Goal: Task Accomplishment & Management: Complete application form

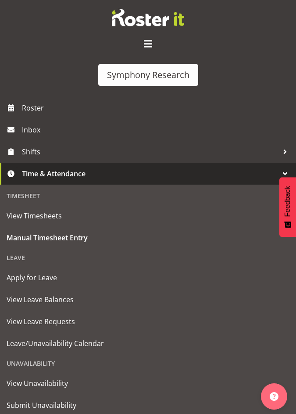
select select "48116"
select select "10633"
select select "47"
select select "48116"
select select "10575"
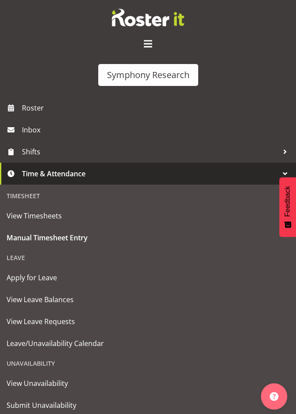
select select "47"
select select "48116"
select select "10633"
select select "47"
select select "48116"
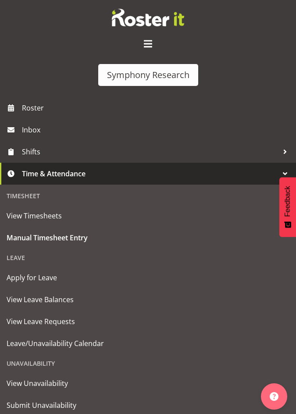
select select "10499"
select select "48116"
select select "10633"
select select "47"
select select "48116"
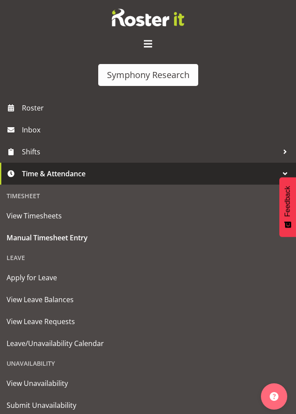
select select "10499"
select select "47"
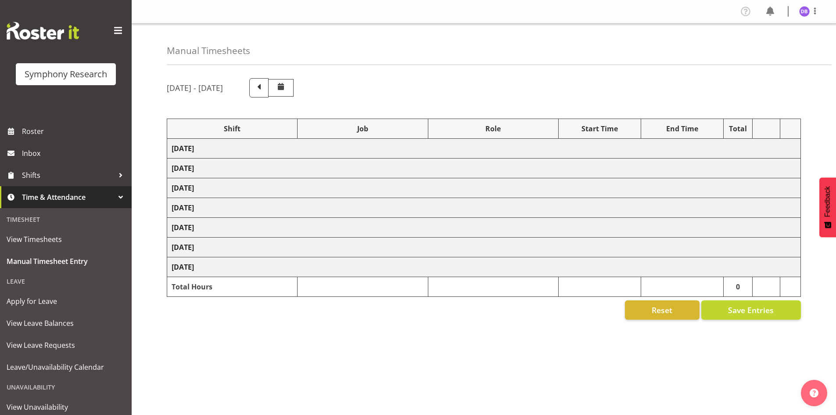
select select "48116"
select select "10633"
select select "47"
select select "48116"
select select "10575"
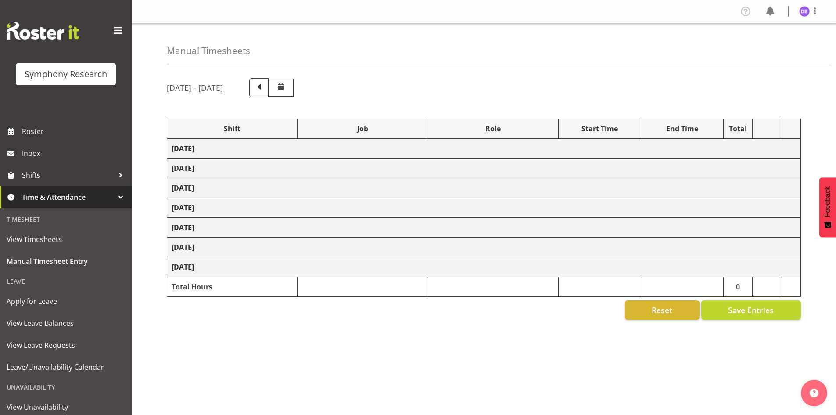
select select "47"
select select "48116"
select select "10633"
select select "47"
select select "48116"
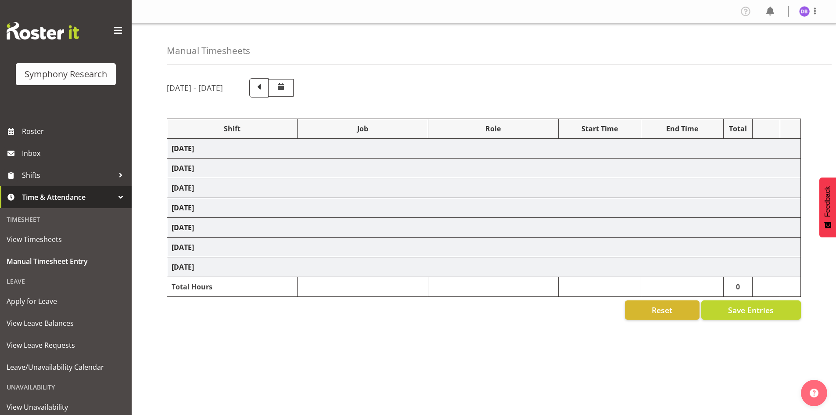
select select "10499"
select select "48116"
select select "10633"
select select "47"
select select "48116"
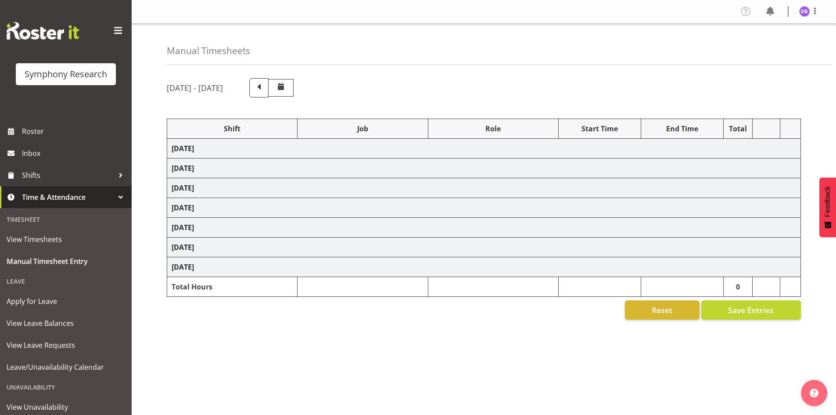
select select "10499"
select select "47"
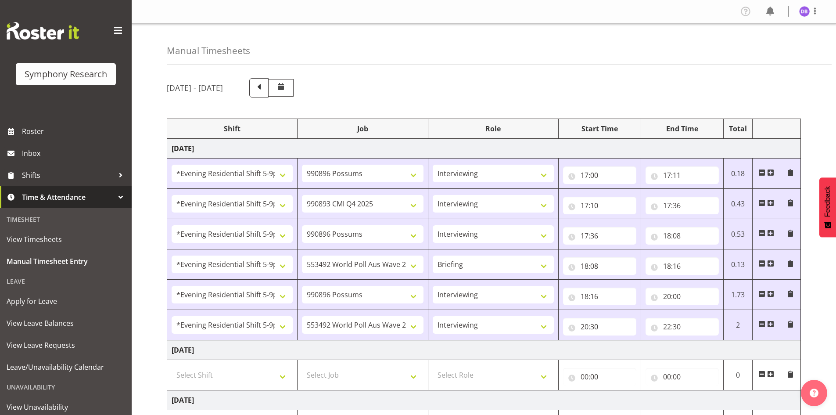
scroll to position [249, 0]
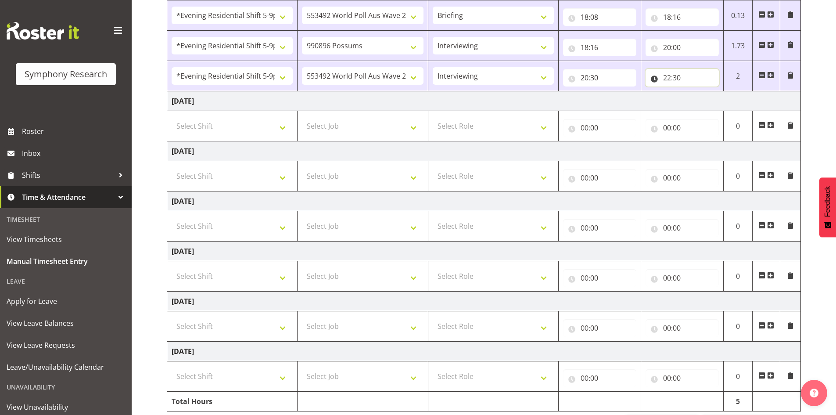
click at [680, 80] on input "22:30" at bounding box center [681, 78] width 73 height 18
click at [728, 100] on select "00 01 02 03 04 05 06 07 08 09 10 11 12 13 14 15 16 17 18 19 20 21 22 23 24 25 2…" at bounding box center [728, 101] width 20 height 18
select select "32"
click at [718, 92] on select "00 01 02 03 04 05 06 07 08 09 10 11 12 13 14 15 16 17 18 19 20 21 22 23 24 25 2…" at bounding box center [728, 101] width 20 height 18
type input "22:32"
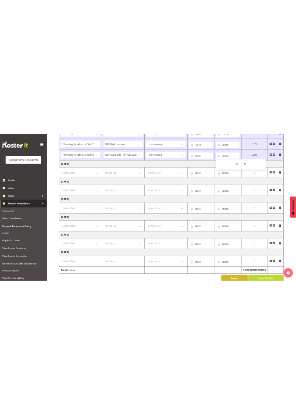
scroll to position [281, 0]
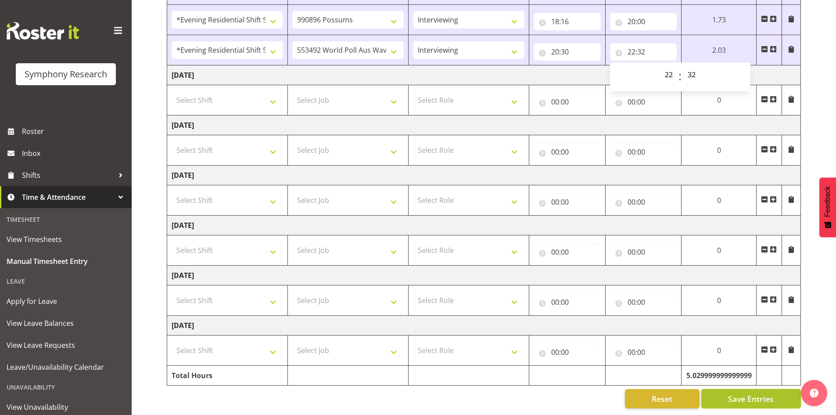
click at [734, 393] on span "Save Entries" at bounding box center [751, 398] width 46 height 11
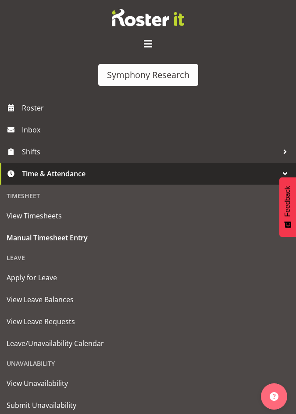
click at [147, 46] on span at bounding box center [148, 44] width 14 height 14
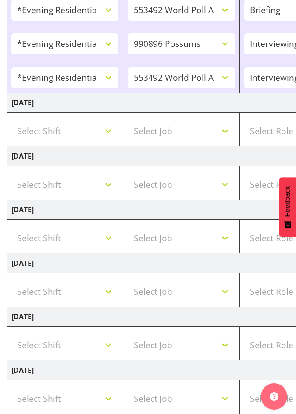
scroll to position [0, 0]
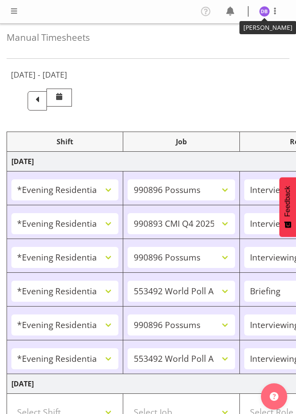
click at [264, 7] on img at bounding box center [264, 11] width 11 height 11
